Goal: Register for event/course

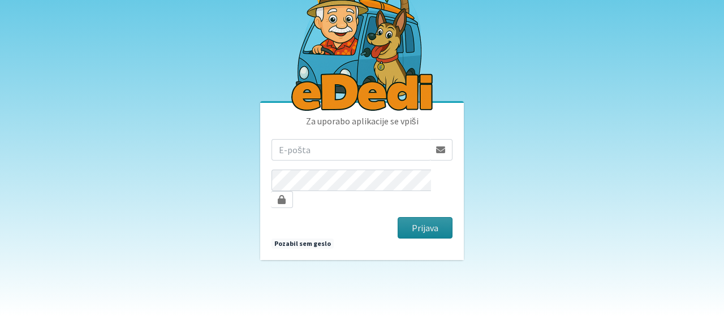
type input "[PERSON_NAME][EMAIL_ADDRESS][PERSON_NAME][DOMAIN_NAME]"
click at [429, 217] on button "Prijava" at bounding box center [424, 227] width 55 height 21
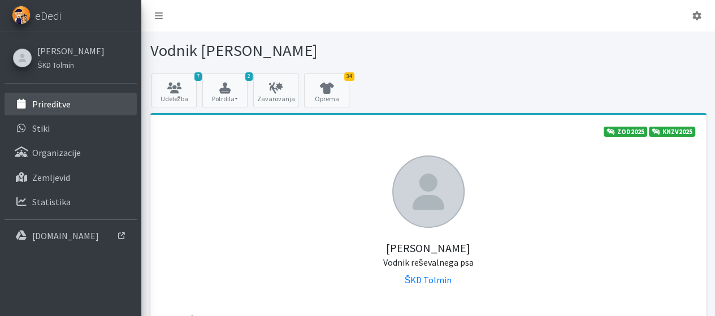
click at [57, 106] on p "Prireditve" at bounding box center [51, 103] width 38 height 11
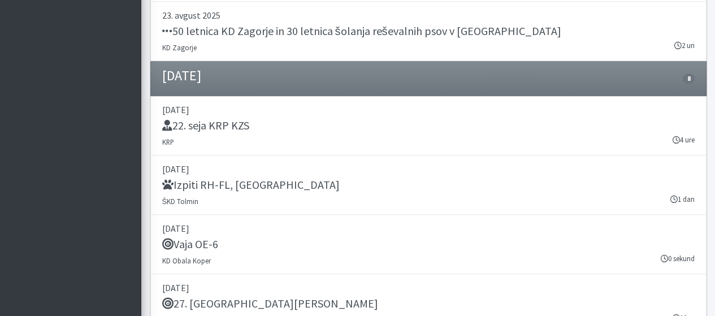
scroll to position [1470, 0]
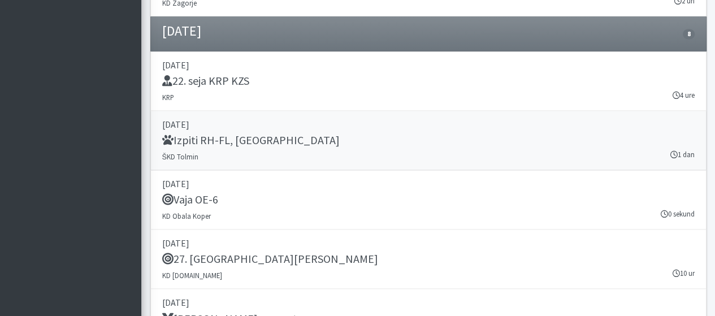
click at [219, 120] on p "06. september 2025" at bounding box center [428, 125] width 533 height 14
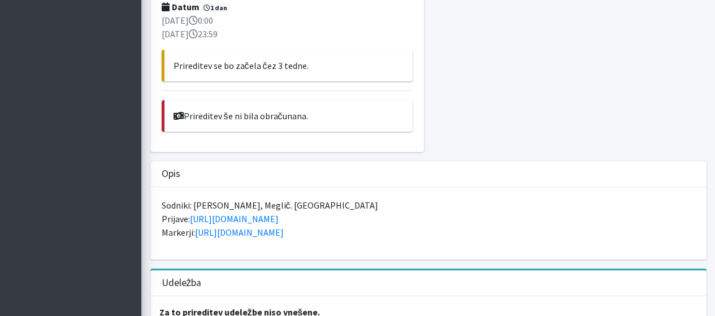
scroll to position [283, 0]
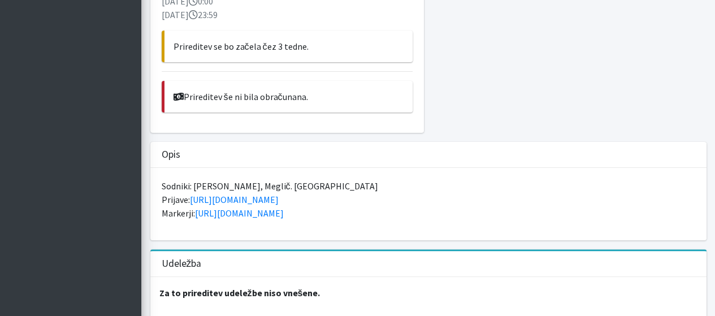
drag, startPoint x: 351, startPoint y: 160, endPoint x: 189, endPoint y: 162, distance: 162.3
click at [188, 179] on p "Sodniki: Bručan, Meglič. Nolimal Prijave: https://forms.gle/qE7Txk2kKTzmKSvC8 M…" at bounding box center [429, 199] width 534 height 41
copy p "https://forms.gle/qE7Txk2kKTzmKSvC8"
click at [367, 179] on p "Sodniki: Bručan, Meglič. Nolimal Prijave: https://forms.gle/qE7Txk2kKTzmKSvC8 M…" at bounding box center [429, 199] width 534 height 41
copy p "https://forms.gle/qE7Txk2kKTzmKSvC8"
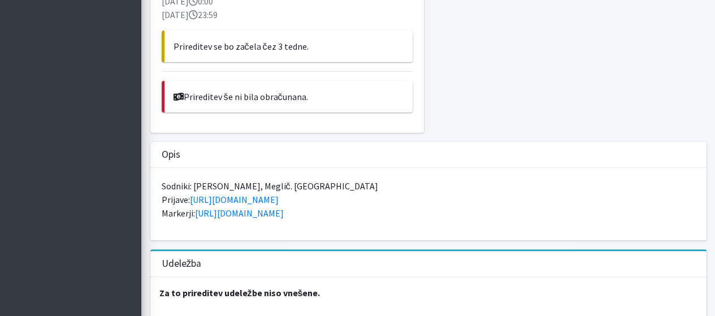
click at [369, 179] on p "Sodniki: Bručan, Meglič. Nolimal Prijave: https://forms.gle/qE7Txk2kKTzmKSvC8 M…" at bounding box center [429, 199] width 534 height 41
drag, startPoint x: 364, startPoint y: 172, endPoint x: 159, endPoint y: 155, distance: 206.0
click at [159, 168] on div "Sodniki: Bručan, Meglič. Nolimal Prijave: https://forms.gle/qE7Txk2kKTzmKSvC8 M…" at bounding box center [428, 204] width 556 height 72
copy p "Prijave: https://forms.gle/qE7Txk2kKTzmKSvC8 Markerji: https://forms.gle/zGup5q…"
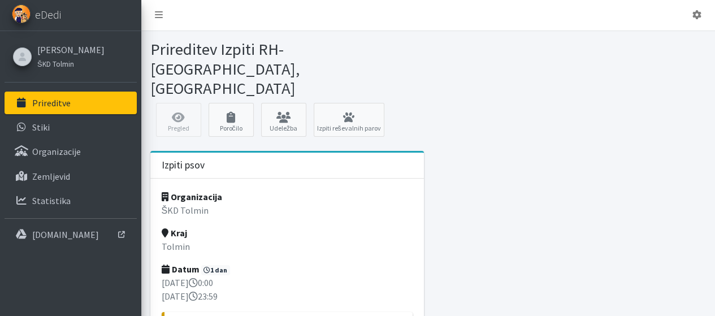
scroll to position [0, 0]
